Goal: Transaction & Acquisition: Purchase product/service

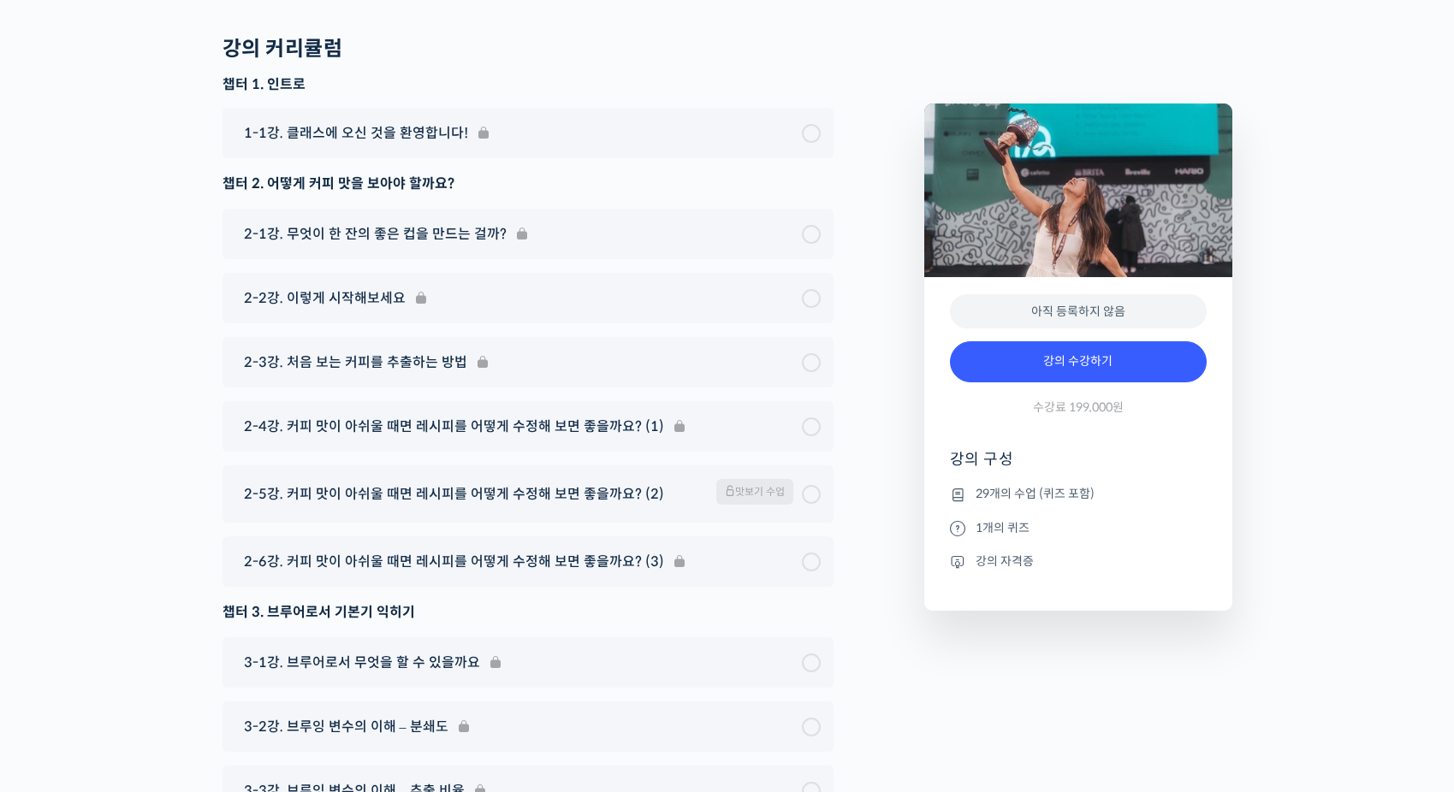
scroll to position [8555, 0]
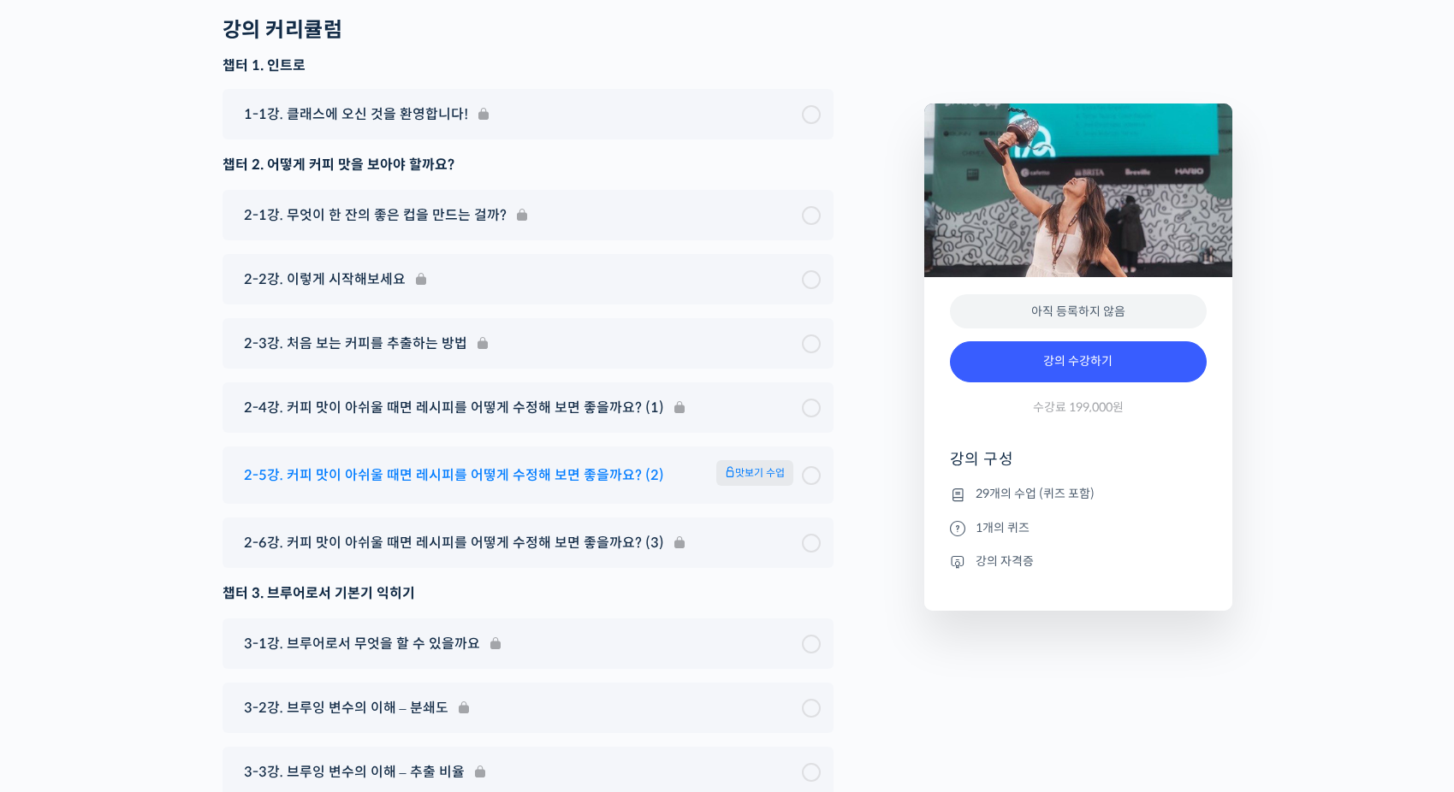
click at [767, 460] on span "맛보기 수업" at bounding box center [754, 473] width 77 height 26
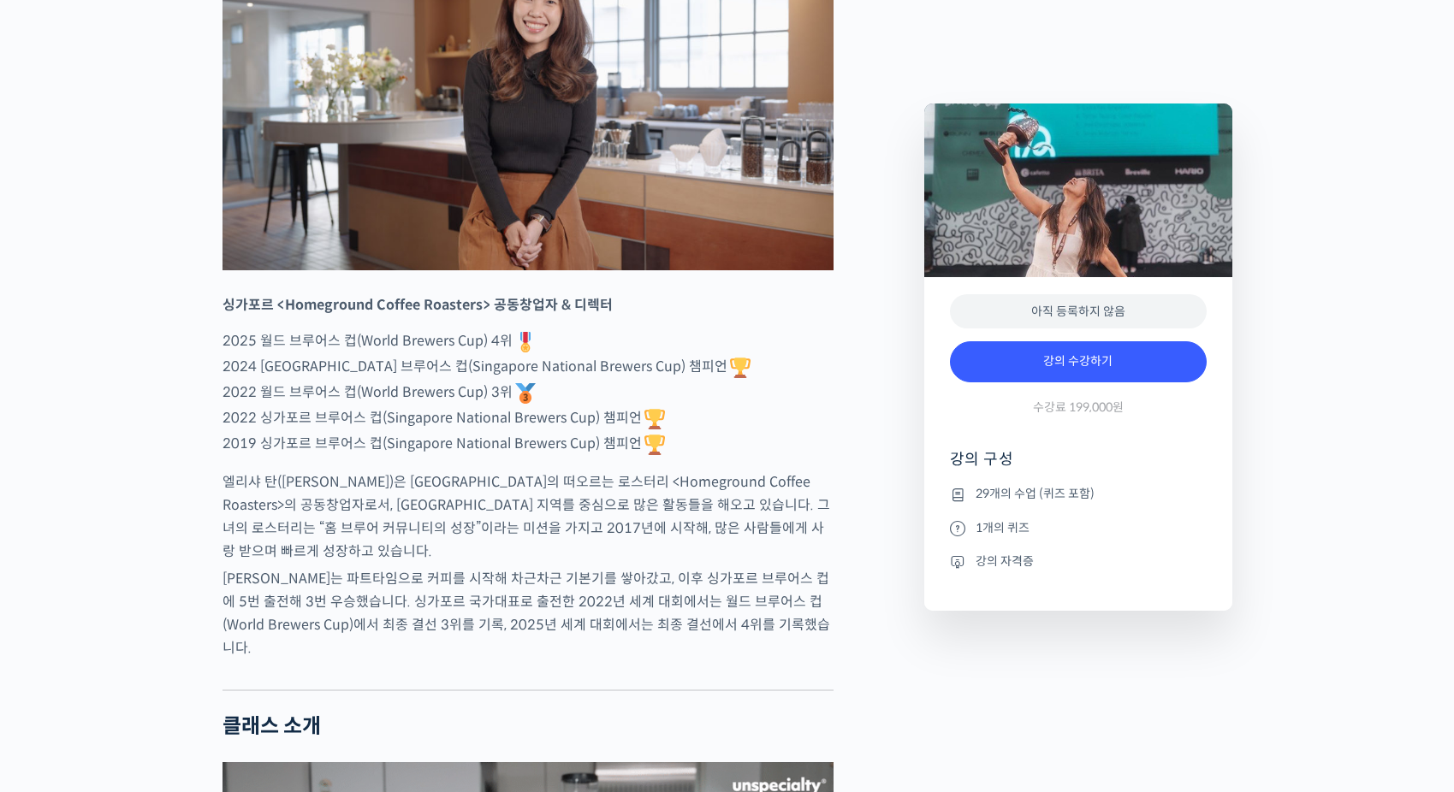
scroll to position [856, 0]
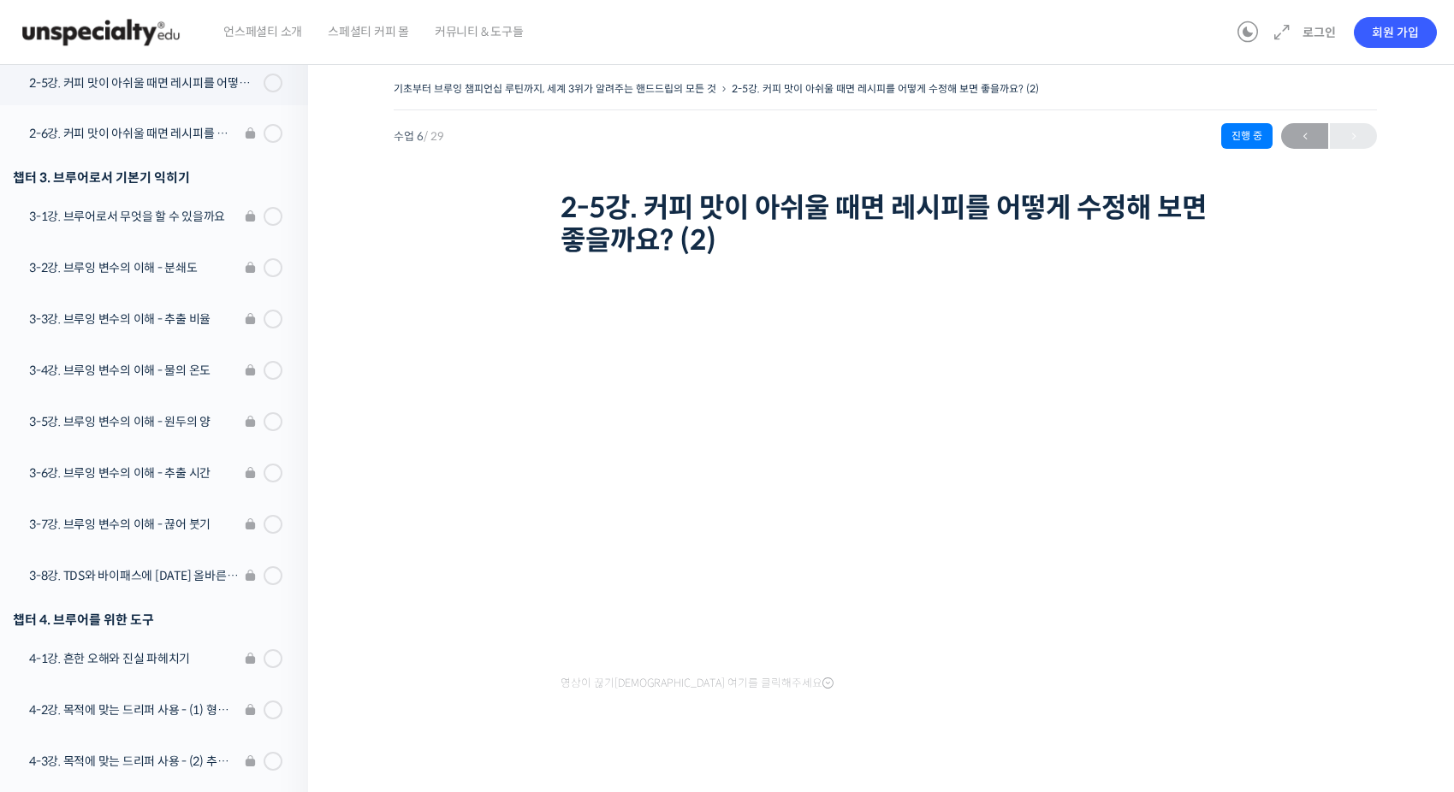
scroll to position [17, 0]
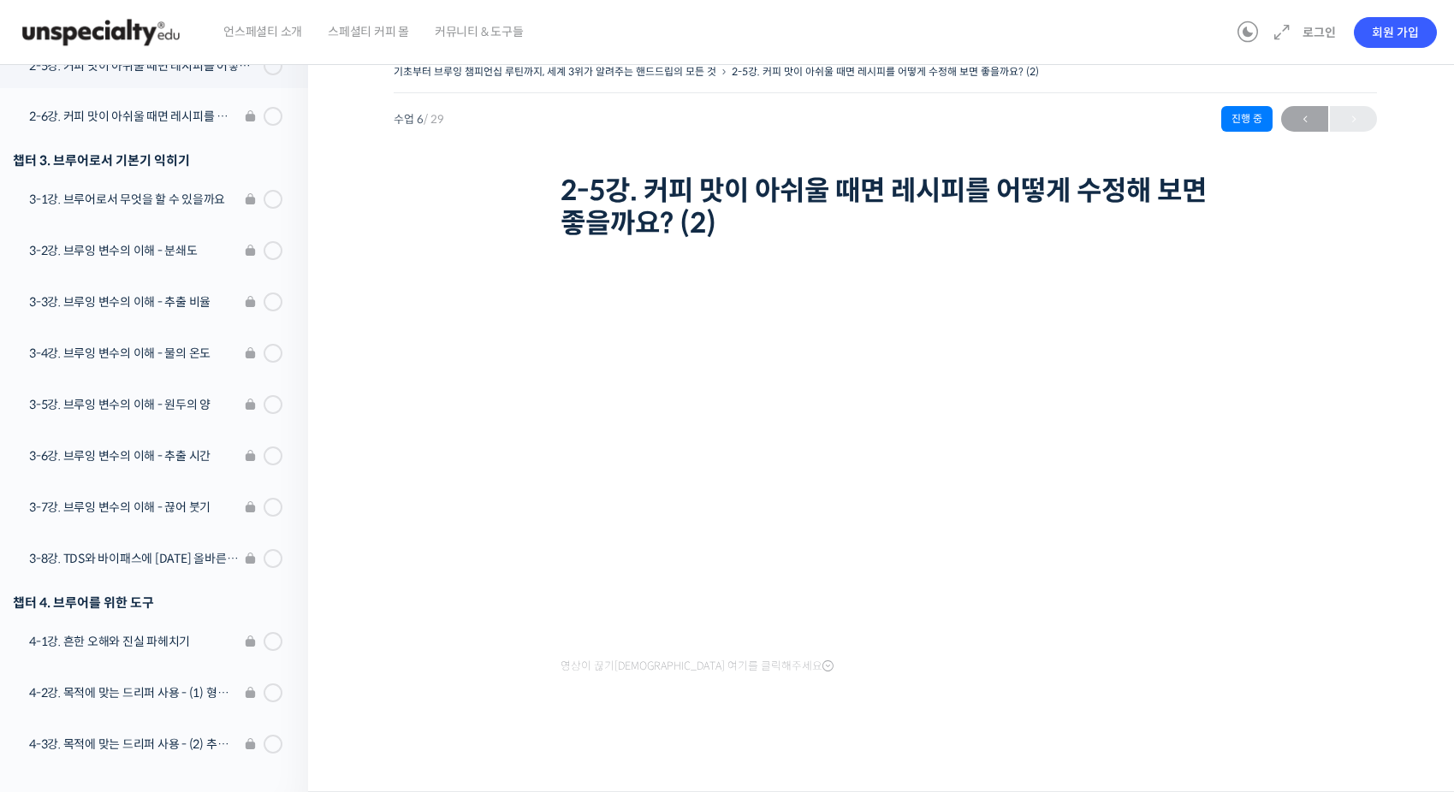
click at [1332, 506] on div "기초부터 브루잉 챔피언십 루틴까지, 세계 3위가 알려주는 핸드드립의 모든 것 2-5강. 커피 맛이 아쉬울 때면 레시피를 어떻게 수정해 보면 좋…" at bounding box center [885, 408] width 983 height 697
click at [1319, 554] on div "기초부터 브루잉 챔피언십 루틴까지, 세계 3위가 알려주는 핸드드립의 모든 것 2-5강. 커피 맛이 아쉬울 때면 레시피를 어떻게 수정해 보면 좋…" at bounding box center [885, 408] width 983 height 697
click at [1264, 574] on div "기초부터 브루잉 챔피언십 루틴까지, 세계 3위가 알려주는 핸드드립의 모든 것 2-5강. 커피 맛이 아쉬울 때면 레시피를 어떻게 수정해 보면 좋…" at bounding box center [885, 408] width 983 height 697
click at [390, 453] on div "기초부터 브루잉 챔피언십 루틴까지, 세계 3위가 알려주는 핸드드립의 모든 것 2-5강. 커피 맛이 아쉬울 때면 레시피를 어떻게 수정해 보면 좋…" at bounding box center [885, 413] width 1154 height 758
click at [413, 461] on div "기초부터 브루잉 챔피언십 루틴까지, 세계 3위가 알려주는 핸드드립의 모든 것 2-5강. 커피 맛이 아쉬울 때면 레시피를 어떻게 수정해 보면 좋…" at bounding box center [885, 408] width 983 height 697
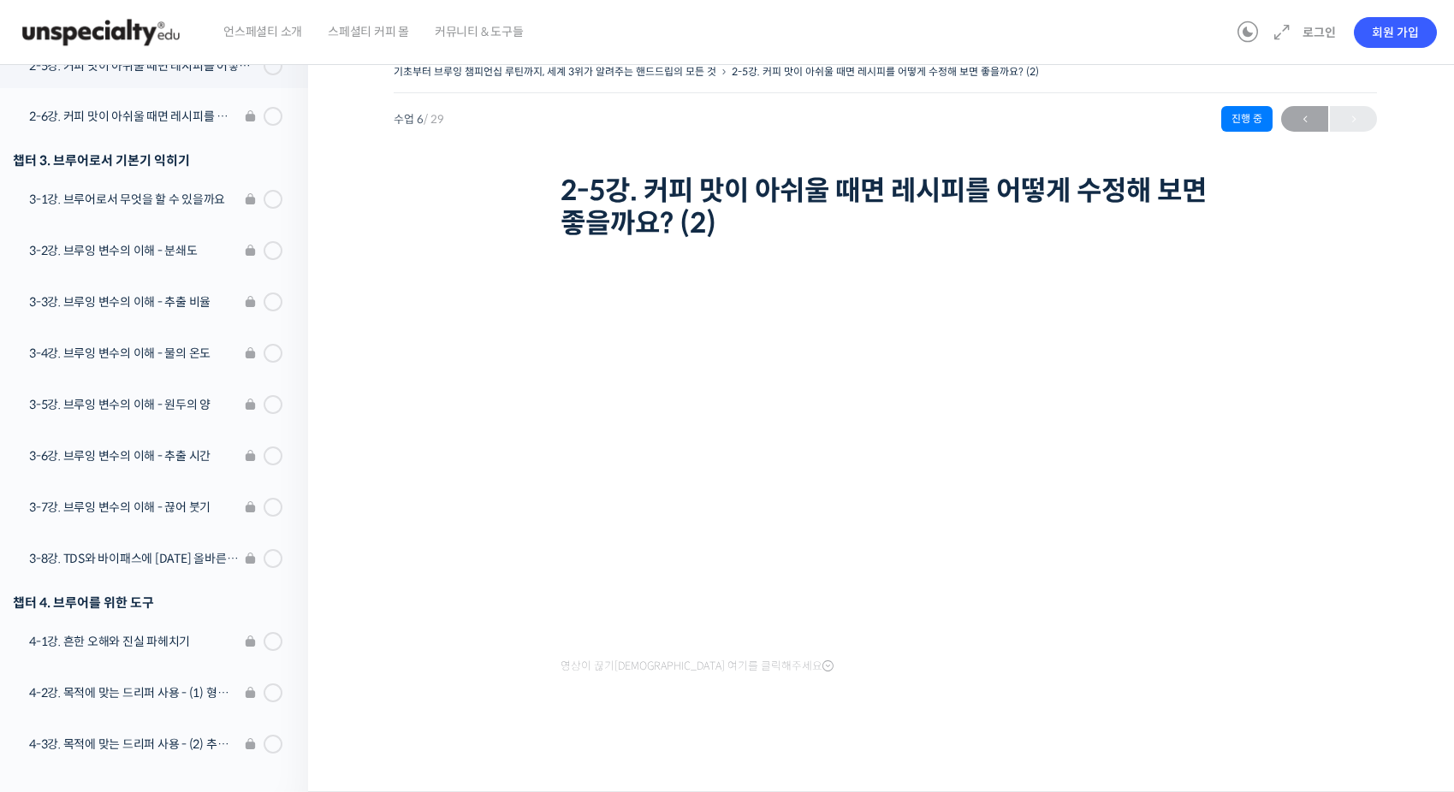
click at [413, 461] on div "기초부터 브루잉 챔피언십 루틴까지, 세계 3위가 알려주는 핸드드립의 모든 것 2-5강. 커피 맛이 아쉬울 때면 레시피를 어떻게 수정해 보면 좋…" at bounding box center [885, 408] width 983 height 697
click at [368, 440] on div "기초부터 브루잉 챔피언십 루틴까지, 세계 3위가 알려주는 핸드드립의 모든 것 2-5강. 커피 맛이 아쉬울 때면 레시피를 어떻게 수정해 보면 좋…" at bounding box center [885, 413] width 1154 height 758
click at [428, 442] on div "기초부터 브루잉 챔피언십 루틴까지, 세계 3위가 알려주는 핸드드립의 모든 것 2-5강. 커피 맛이 아쉬울 때면 레시피를 어떻게 수정해 보면 좋…" at bounding box center [885, 408] width 983 height 697
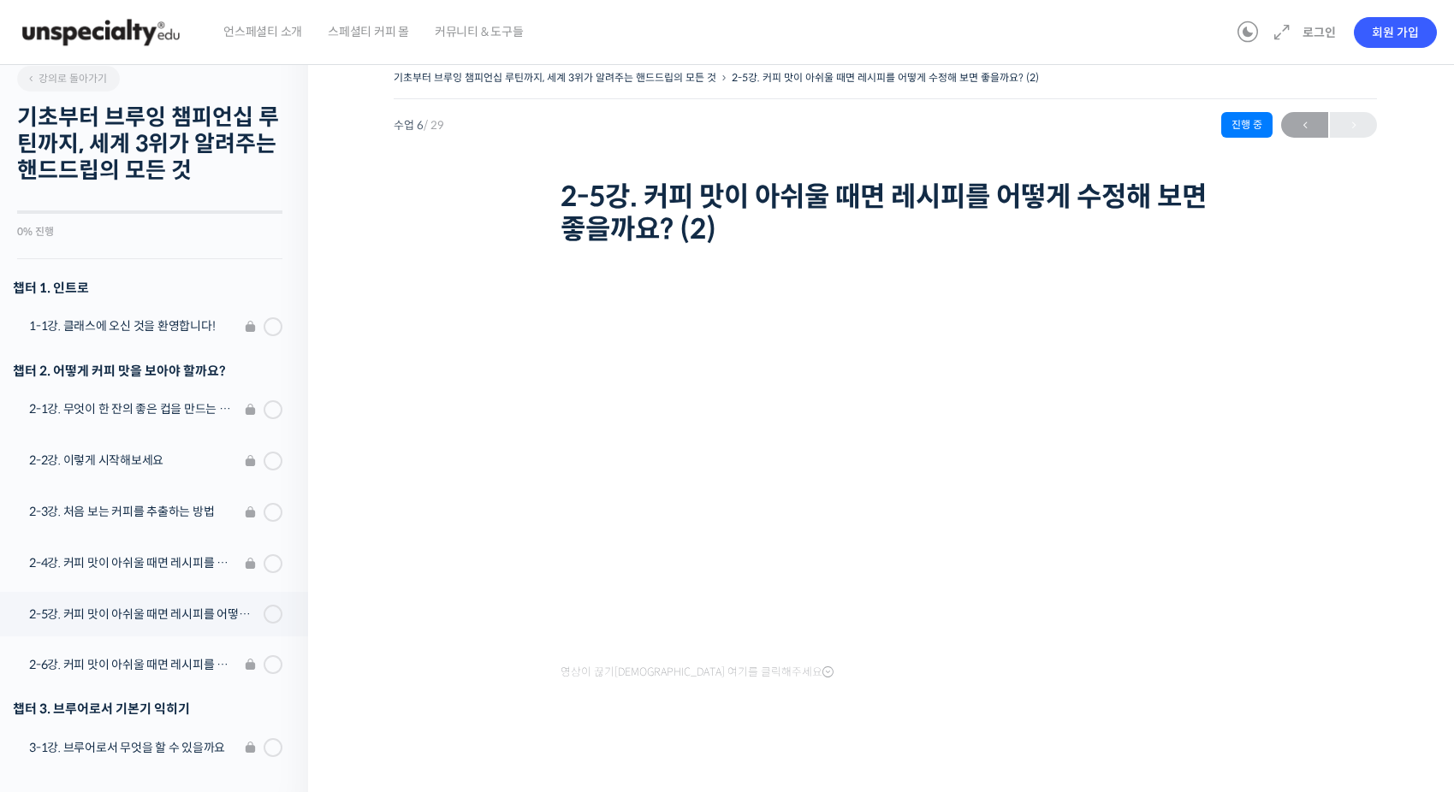
scroll to position [0, 0]
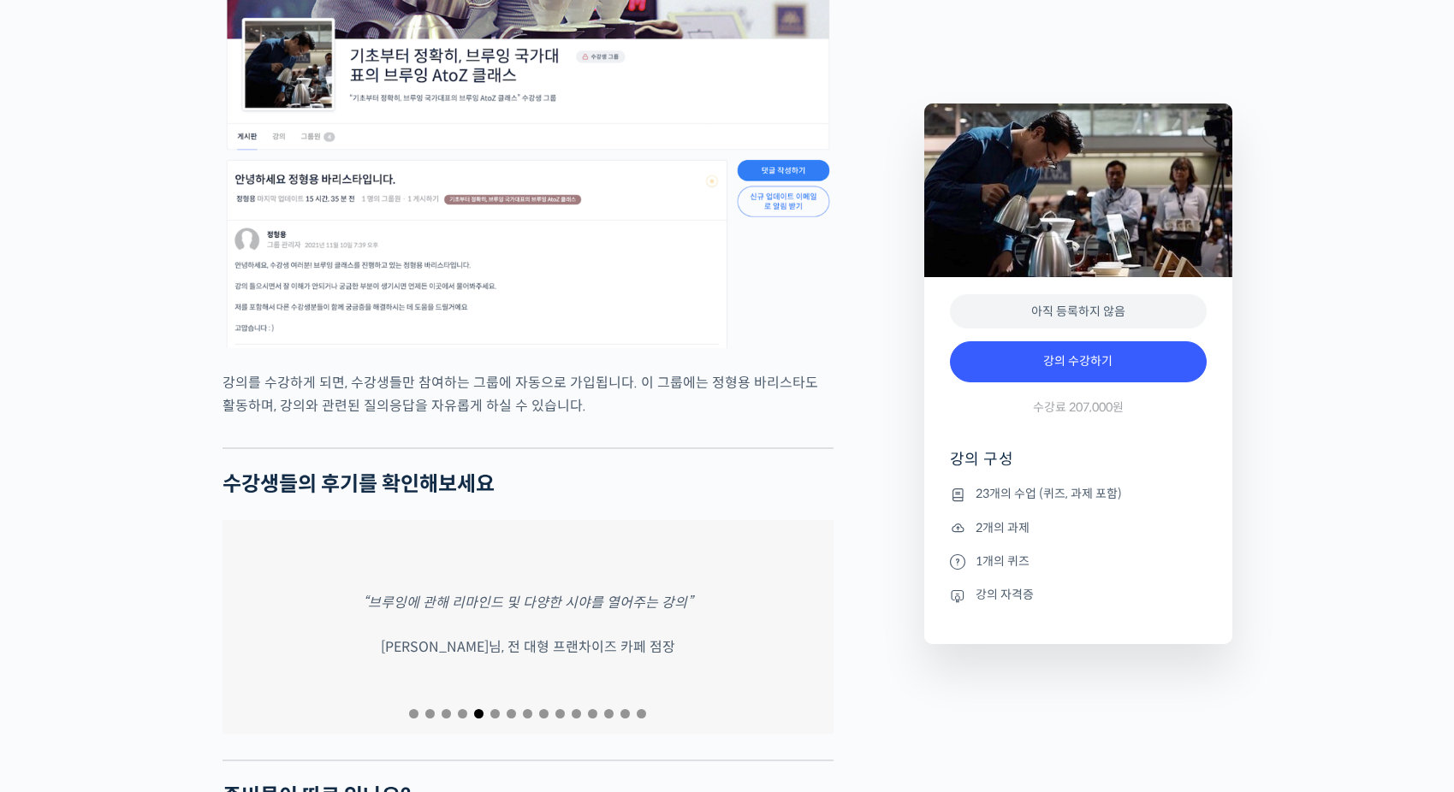
scroll to position [7443, 0]
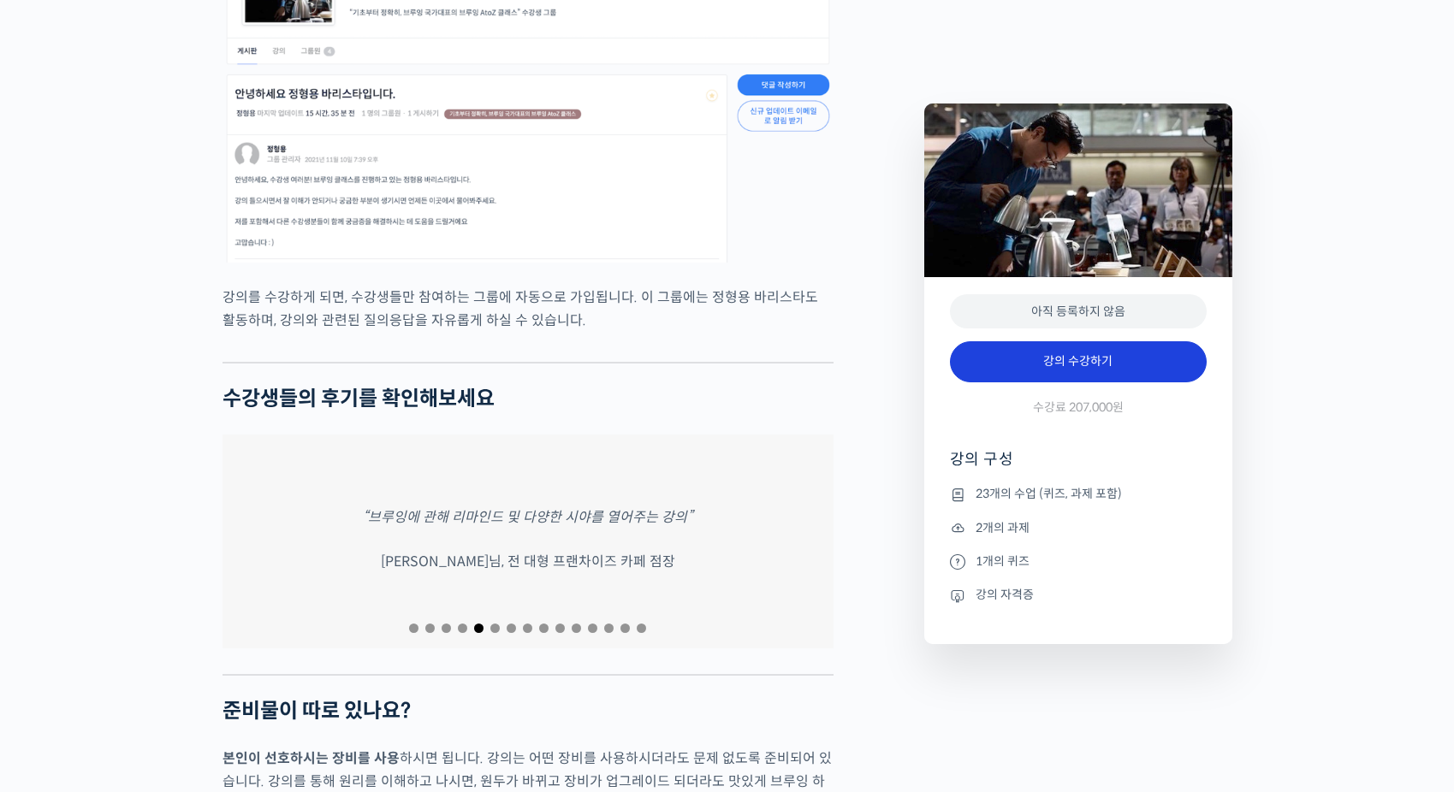
click at [1070, 364] on link "강의 수강하기" at bounding box center [1078, 361] width 257 height 41
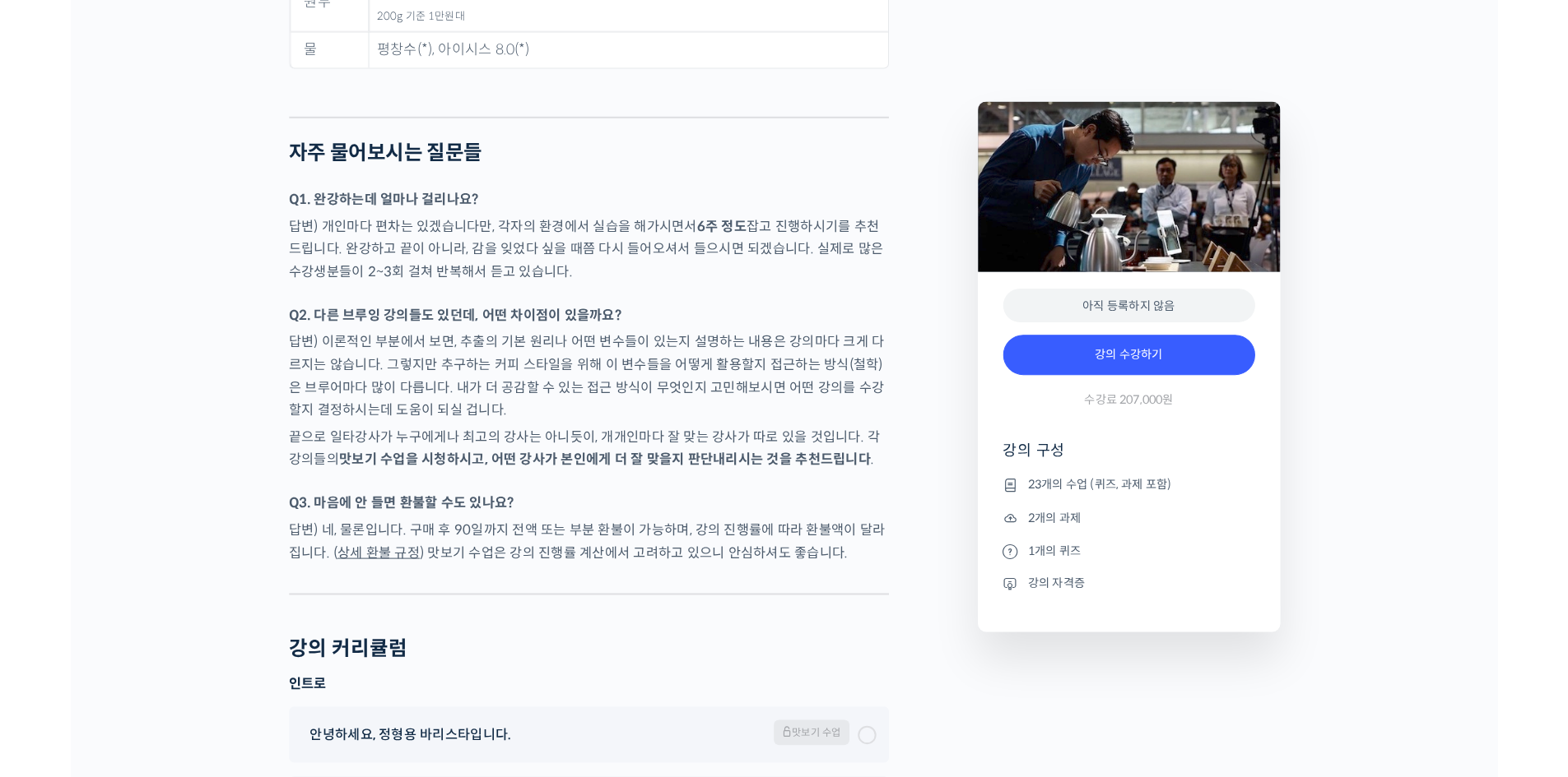
scroll to position [8391, 0]
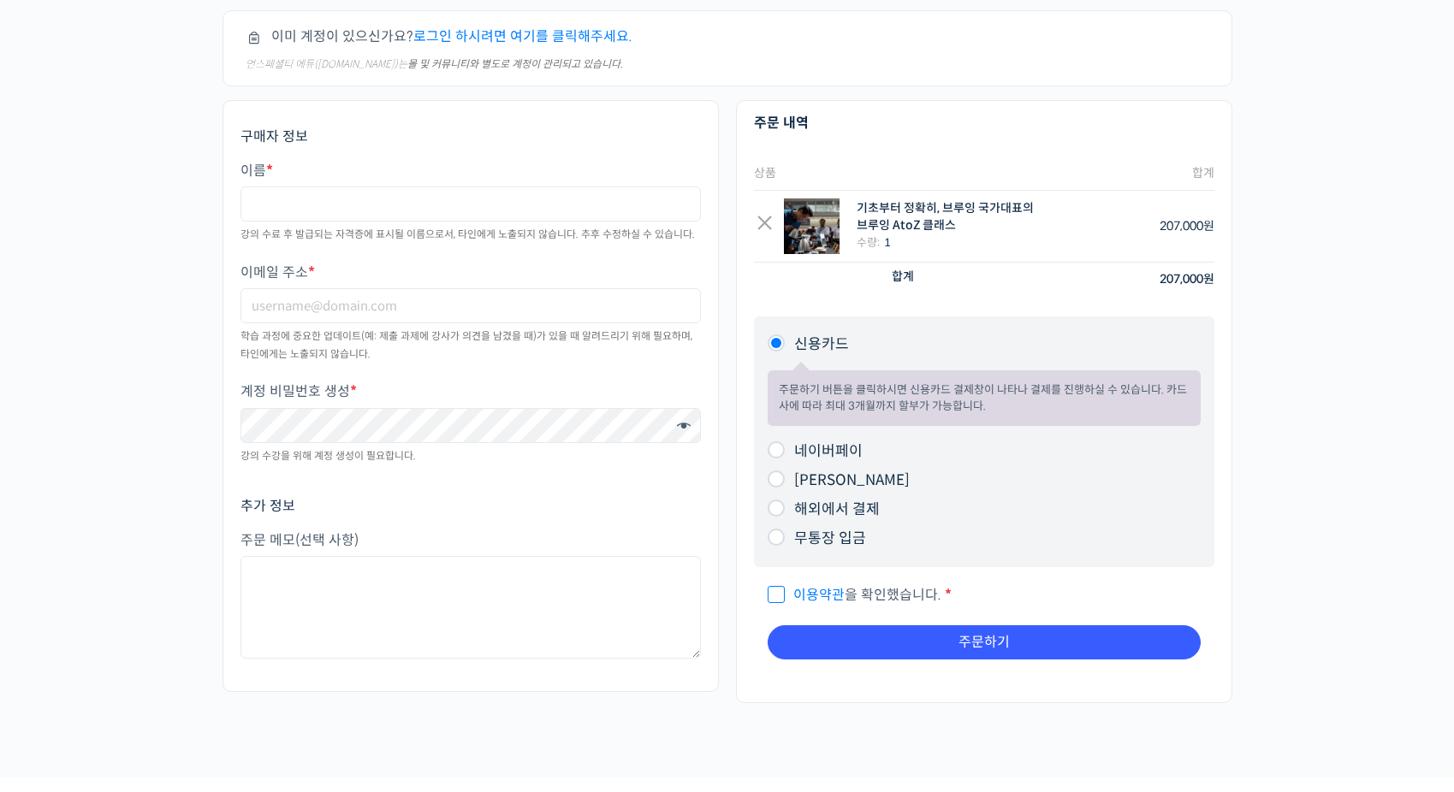
scroll to position [171, 0]
